Goal: Check status: Check status

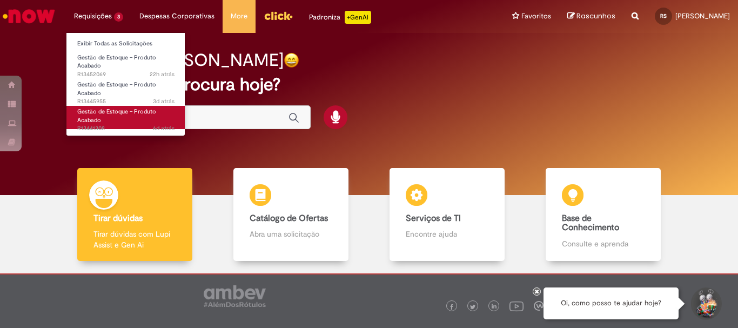
click at [129, 125] on span "6d atrás 6 dias atrás R13441308" at bounding box center [125, 128] width 97 height 9
click at [128, 121] on link "Gestão de Estoque – Produto Acabado 6d atrás 6 dias atrás R13441308" at bounding box center [125, 117] width 119 height 23
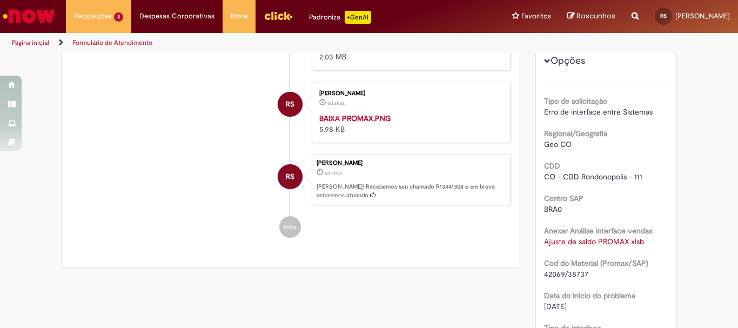
scroll to position [62, 0]
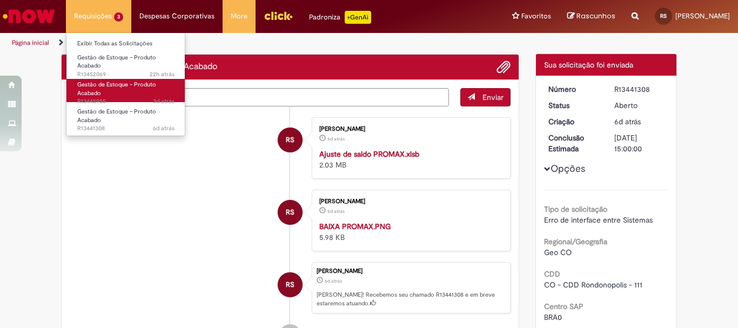
click at [112, 84] on span "Gestão de Estoque – Produto Acabado" at bounding box center [116, 89] width 79 height 17
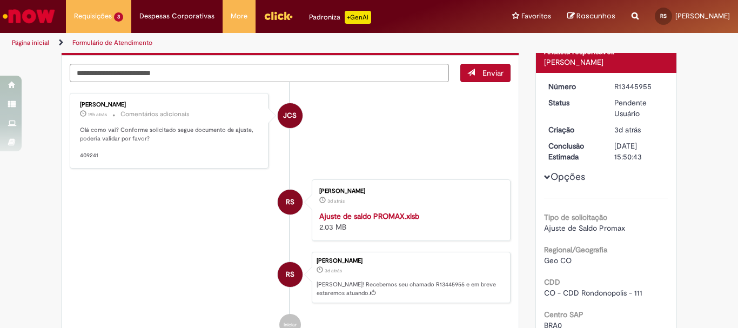
scroll to position [162, 0]
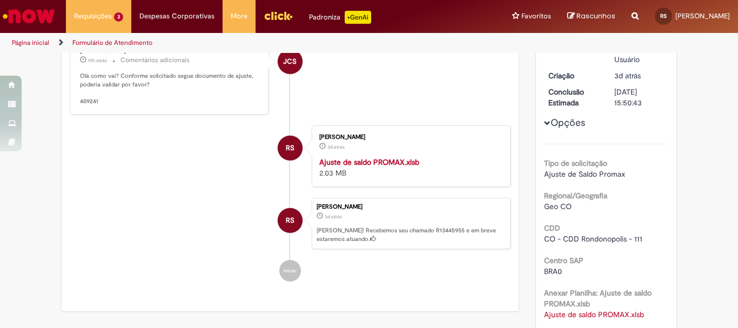
click at [376, 160] on strong "Ajuste de saldo PROMAX.xlsb" at bounding box center [369, 162] width 100 height 10
click at [452, 75] on li "JCS Joao Carlos Simoes 19h atrás 19 horas atrás Comentários adicionais Olá como…" at bounding box center [290, 77] width 441 height 76
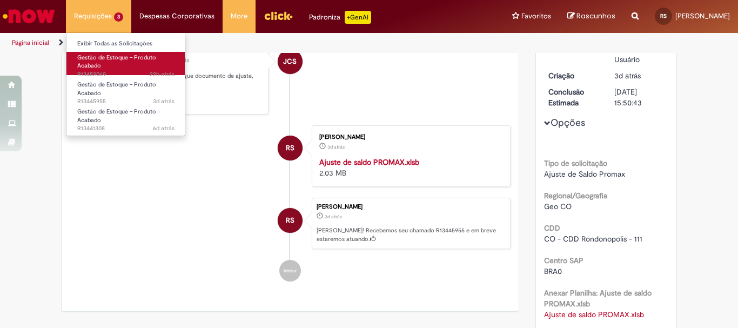
click at [149, 61] on span "Gestão de Estoque – Produto Acabado" at bounding box center [116, 62] width 79 height 17
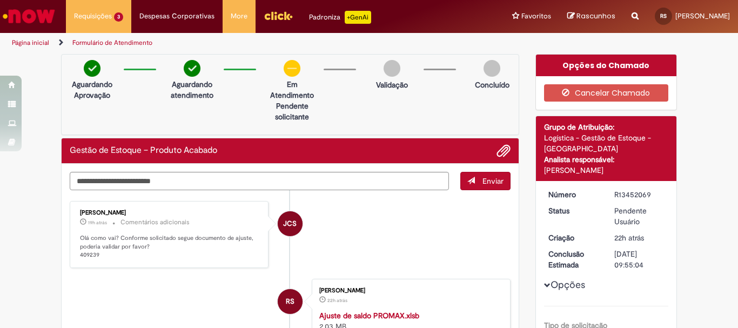
scroll to position [108, 0]
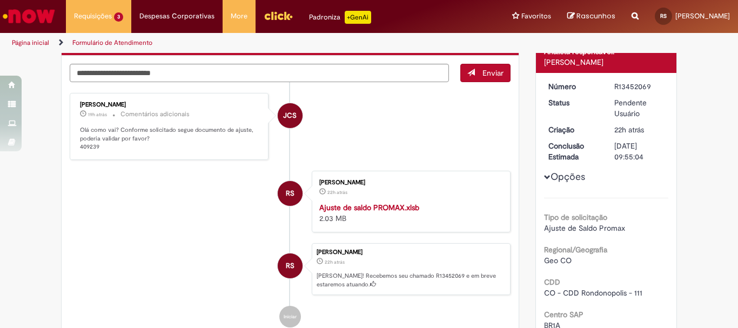
click at [377, 205] on strong "Ajuste de saldo PROMAX.xlsb" at bounding box center [369, 208] width 100 height 10
click at [268, 19] on img "Menu Cabeçalho" at bounding box center [278, 16] width 29 height 16
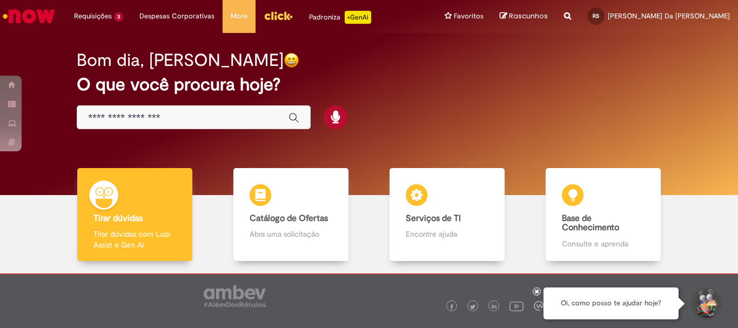
scroll to position [53, 0]
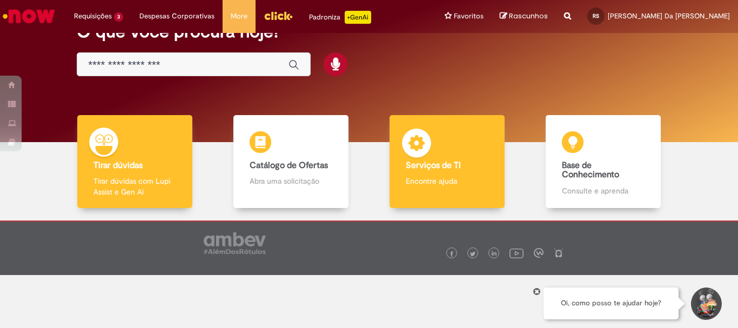
click at [489, 152] on div "Serviços de TI Serviços de TI Encontre ajuda" at bounding box center [447, 162] width 115 height 94
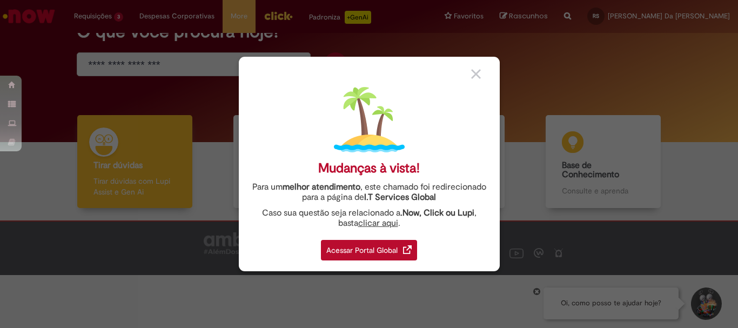
click at [353, 255] on div "Acessar Portal Global" at bounding box center [369, 250] width 96 height 21
